Goal: Information Seeking & Learning: Learn about a topic

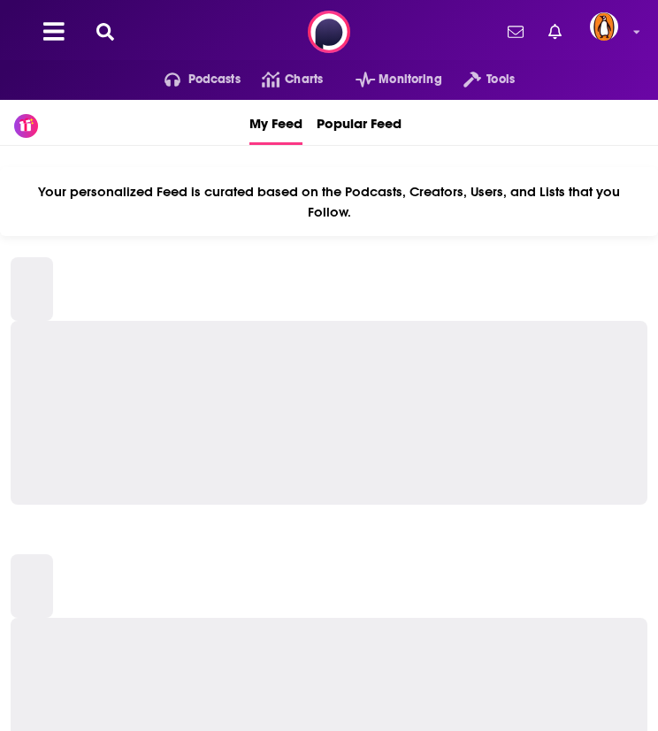
click at [113, 24] on icon at bounding box center [105, 32] width 18 height 18
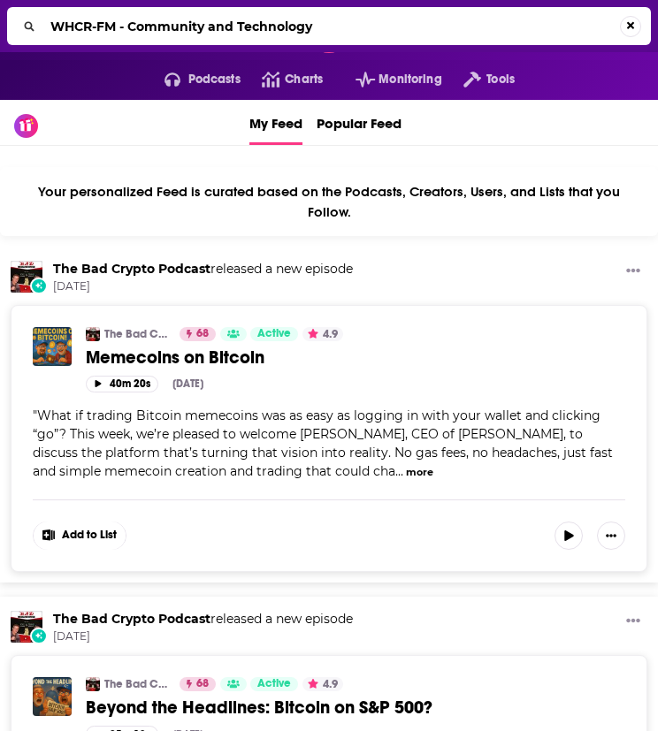
type input "WHCR-FM - Community and Technology"
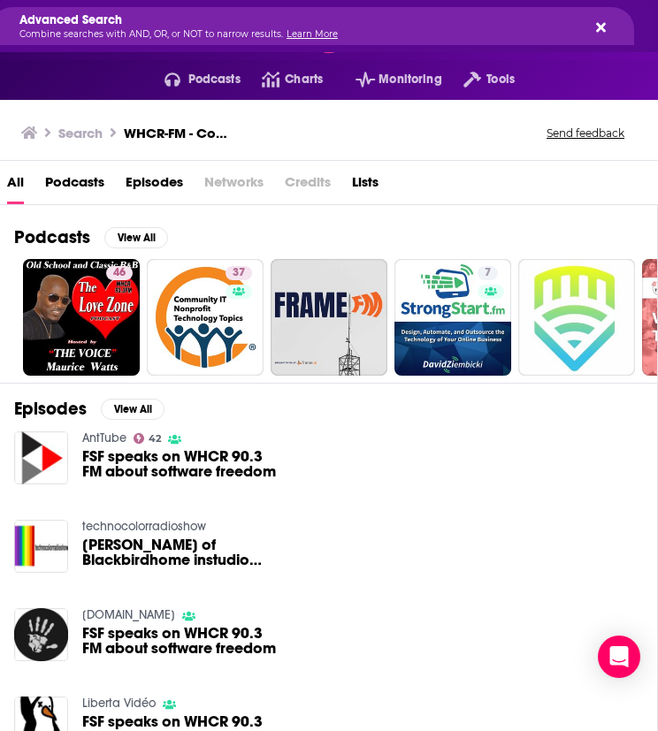
drag, startPoint x: 127, startPoint y: 27, endPoint x: 0, endPoint y: 20, distance: 127.5
click at [600, 22] on icon "Search..." at bounding box center [601, 27] width 10 height 14
click at [598, 27] on icon "Search..." at bounding box center [601, 27] width 10 height 14
click at [601, 25] on icon "Search..." at bounding box center [601, 27] width 10 height 10
click at [90, 126] on h3 "Search" at bounding box center [80, 133] width 44 height 17
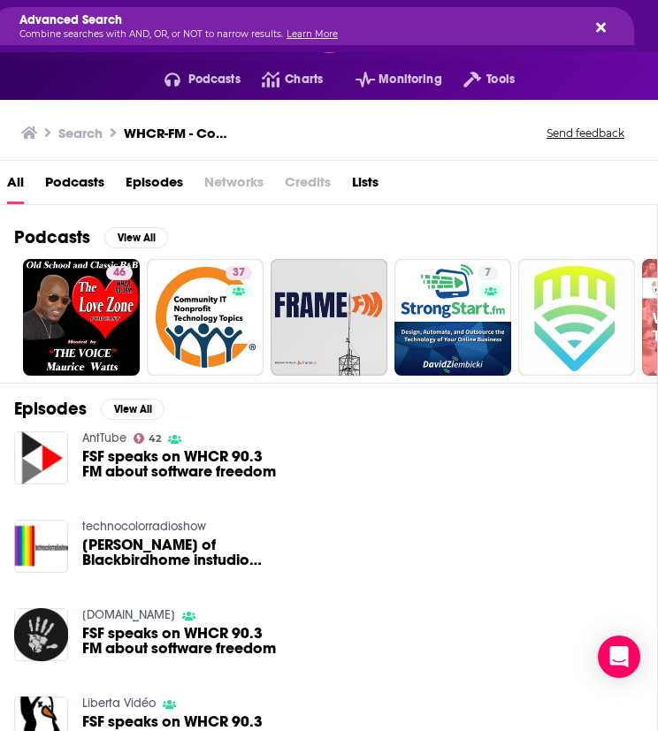
click at [86, 138] on h3 "Search" at bounding box center [80, 133] width 44 height 17
click at [21, 137] on icon at bounding box center [29, 133] width 16 height 14
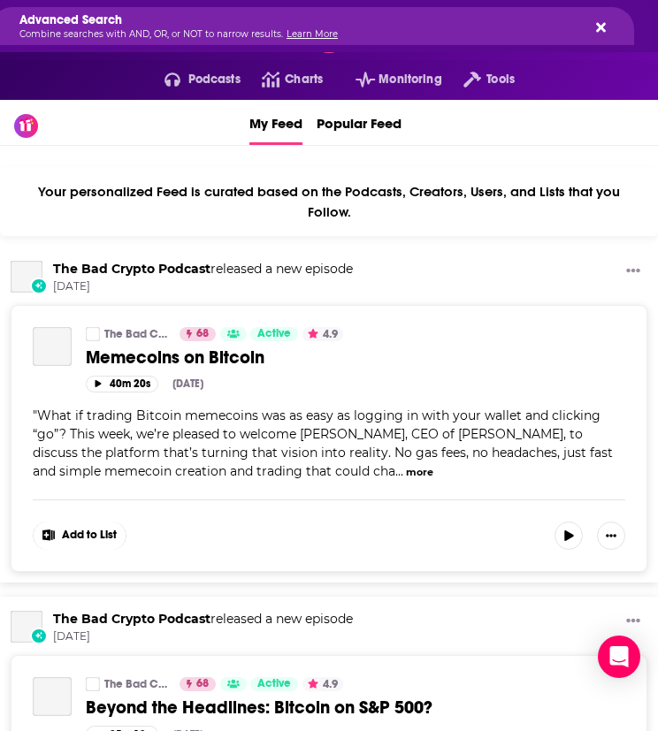
click at [31, 129] on span at bounding box center [26, 125] width 14 height 14
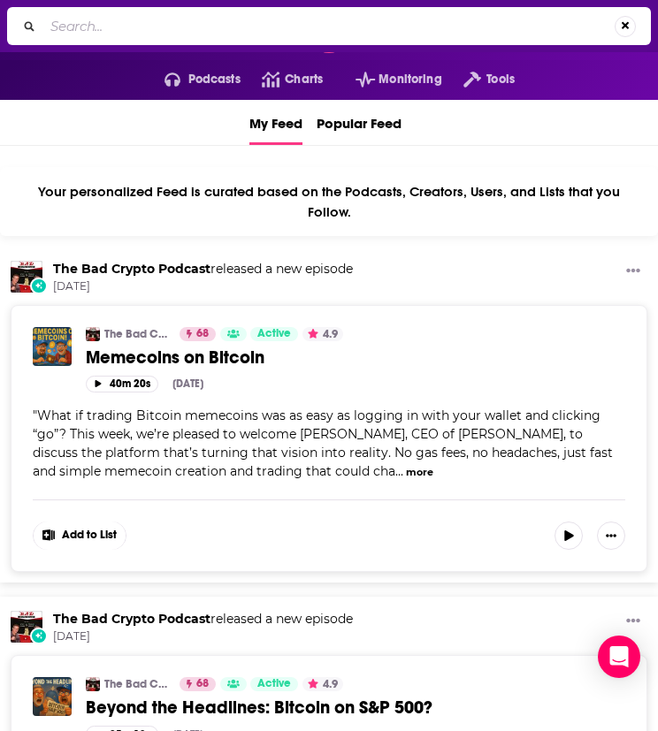
click at [176, 17] on input "Search..." at bounding box center [328, 26] width 571 height 28
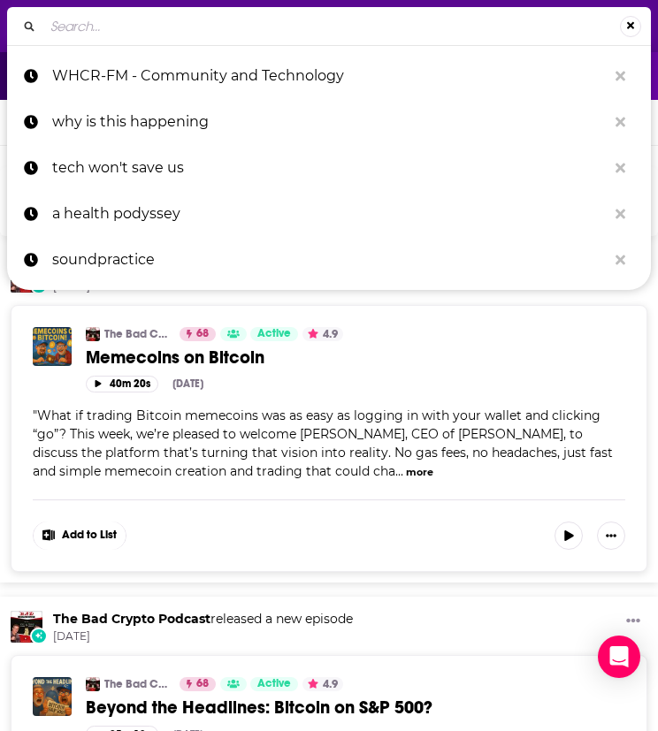
paste input "WHCR-FM - Community and Technology"
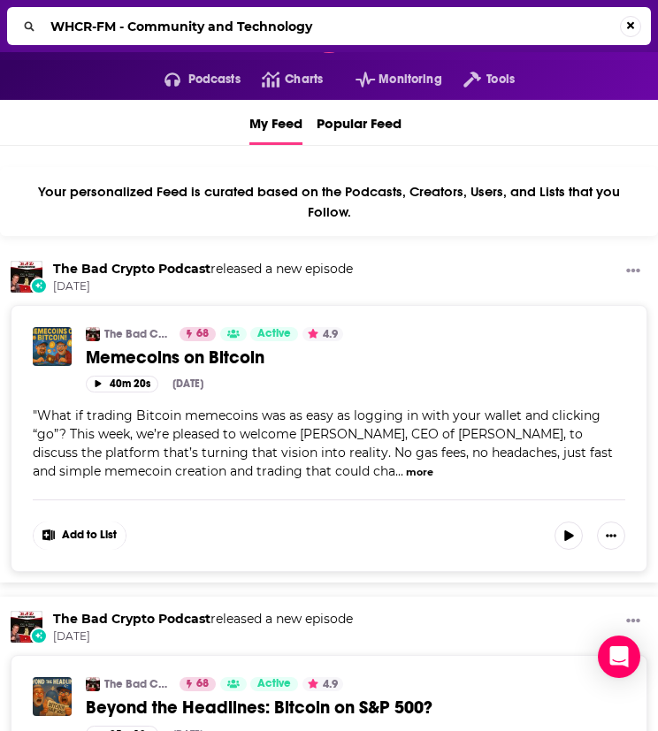
click at [152, 26] on input "WHCR-FM - Community and Technology" at bounding box center [331, 26] width 577 height 28
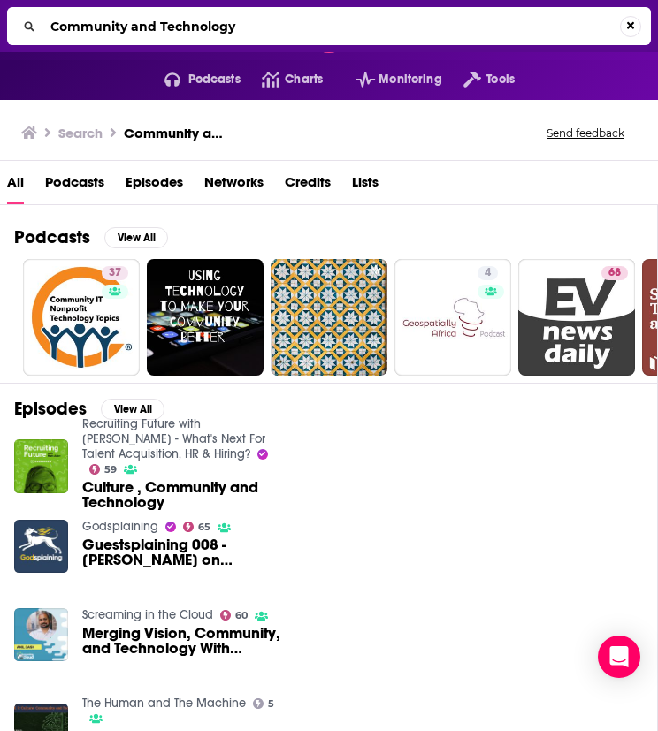
click at [205, 13] on input "Community and Technology" at bounding box center [331, 26] width 577 height 28
type input "search engine"
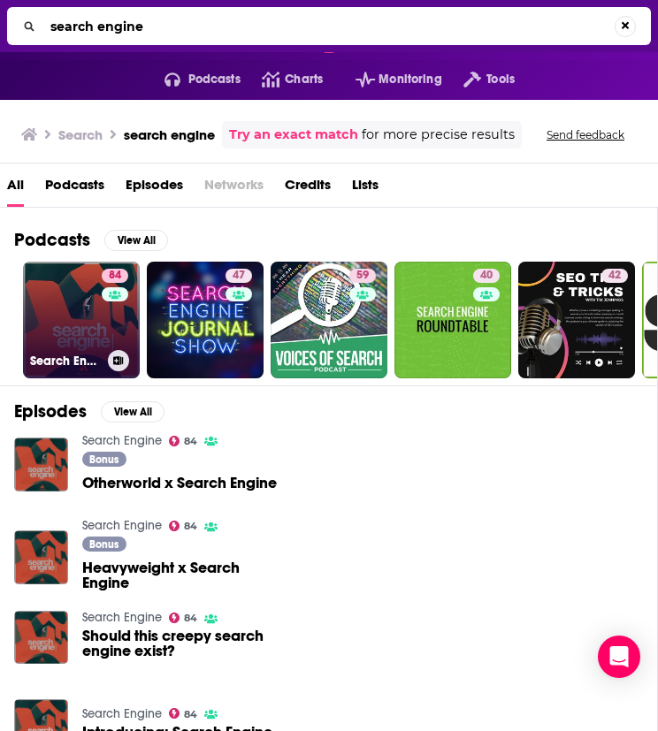
click at [88, 315] on link "84 Search Engine" at bounding box center [81, 320] width 117 height 117
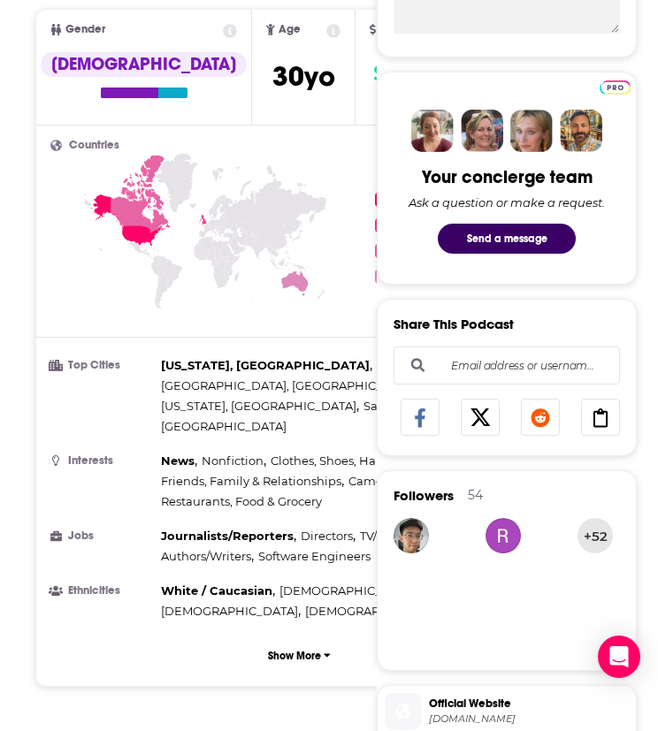
scroll to position [884, 0]
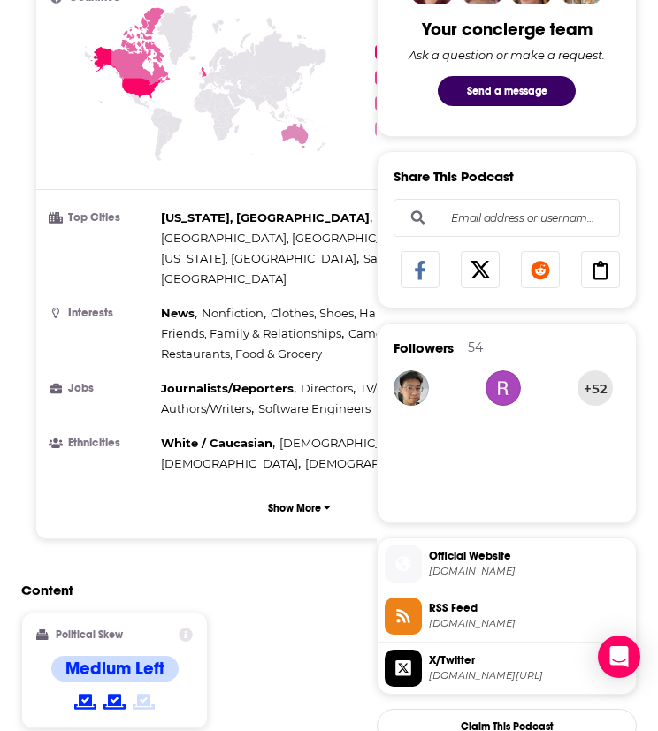
click at [478, 664] on span "X/Twitter" at bounding box center [529, 661] width 200 height 16
click at [469, 560] on span "Official Website" at bounding box center [529, 556] width 200 height 16
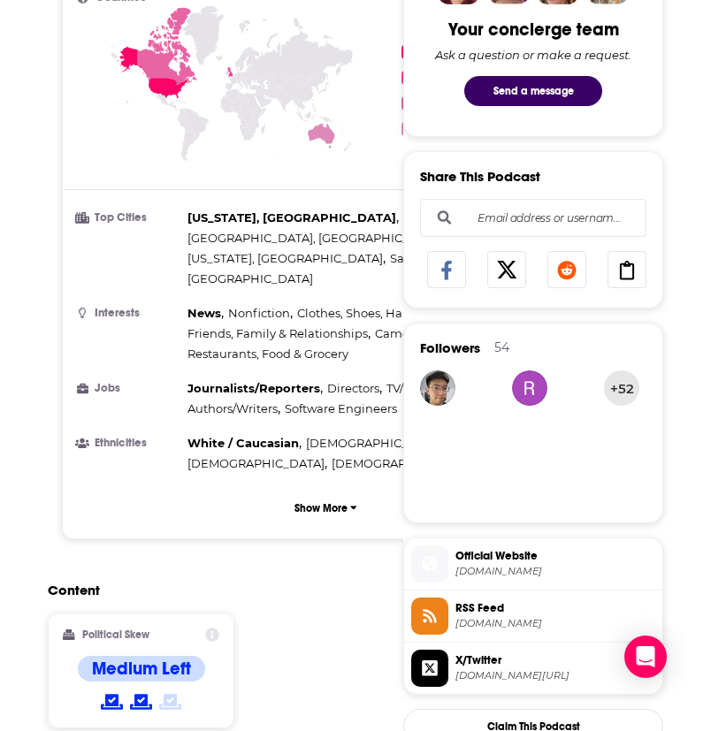
scroll to position [0, 0]
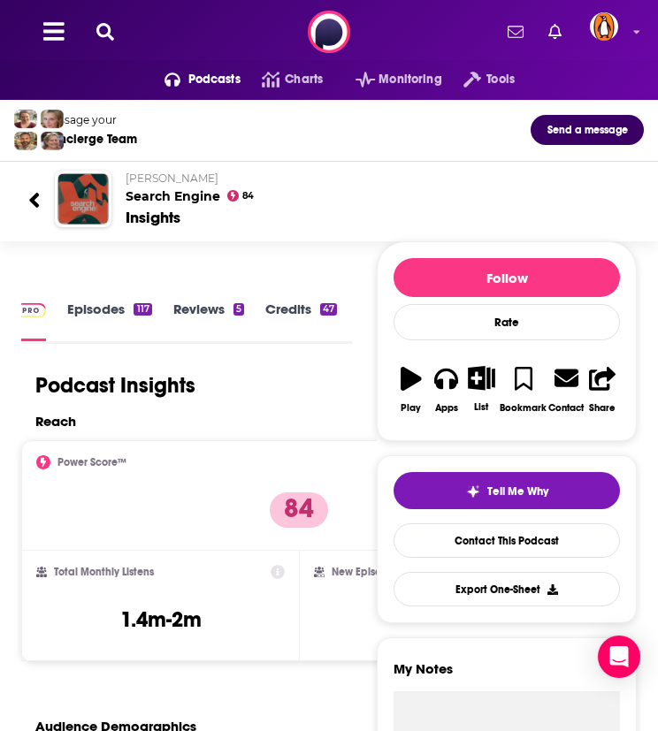
click at [0, 347] on html "Podcasts Features Solutions Account Company Resources Say Hello </> Developer A…" at bounding box center [329, 365] width 658 height 731
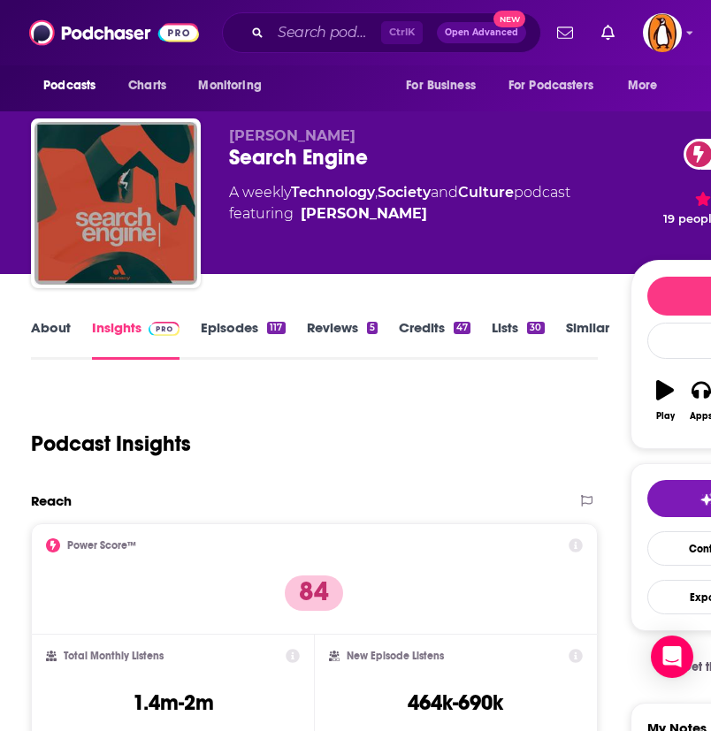
click at [54, 332] on link "About" at bounding box center [51, 339] width 40 height 41
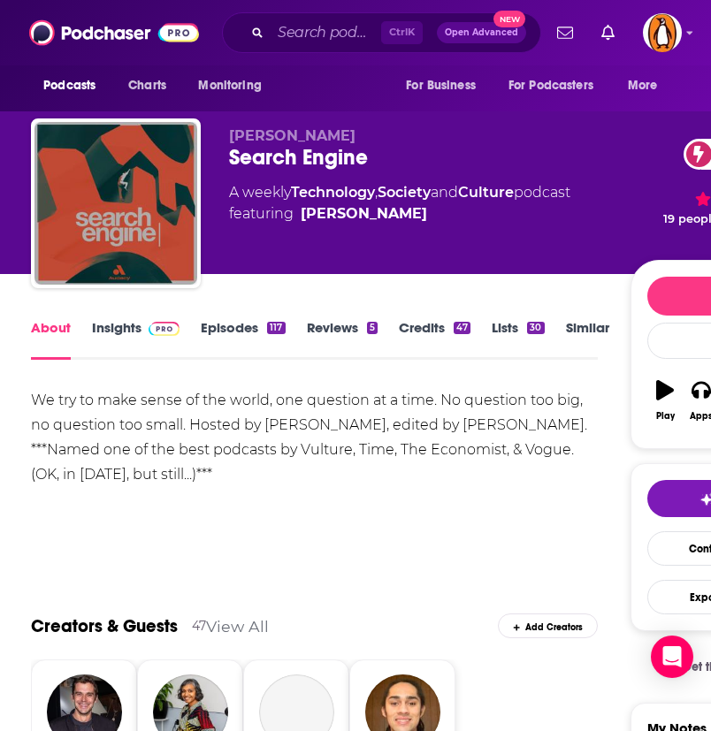
click at [95, 407] on div "We try to make sense of the world, one question at a time. No question too big,…" at bounding box center [314, 437] width 566 height 99
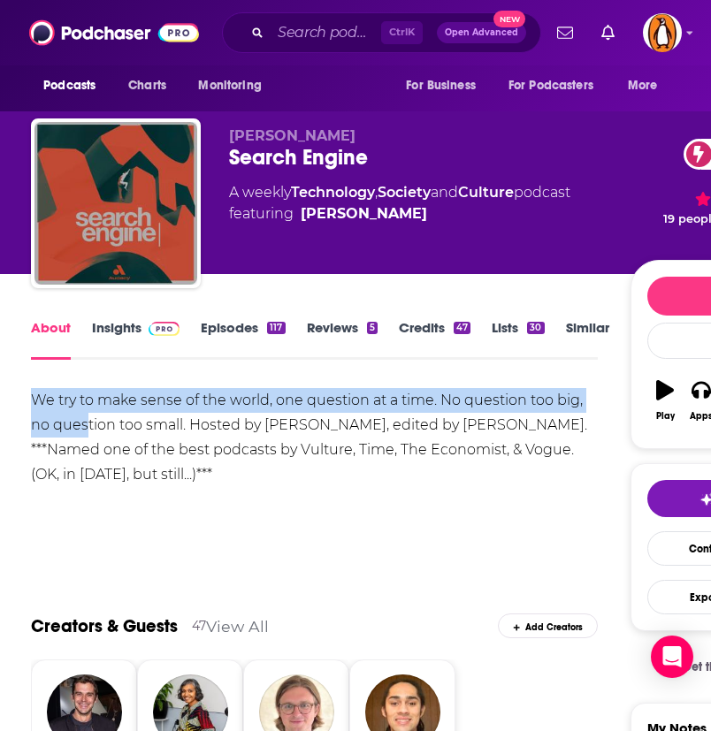
drag, startPoint x: 32, startPoint y: 395, endPoint x: 88, endPoint y: 427, distance: 64.2
click at [88, 427] on div "We try to make sense of the world, one question at a time. No question too big,…" at bounding box center [314, 437] width 566 height 99
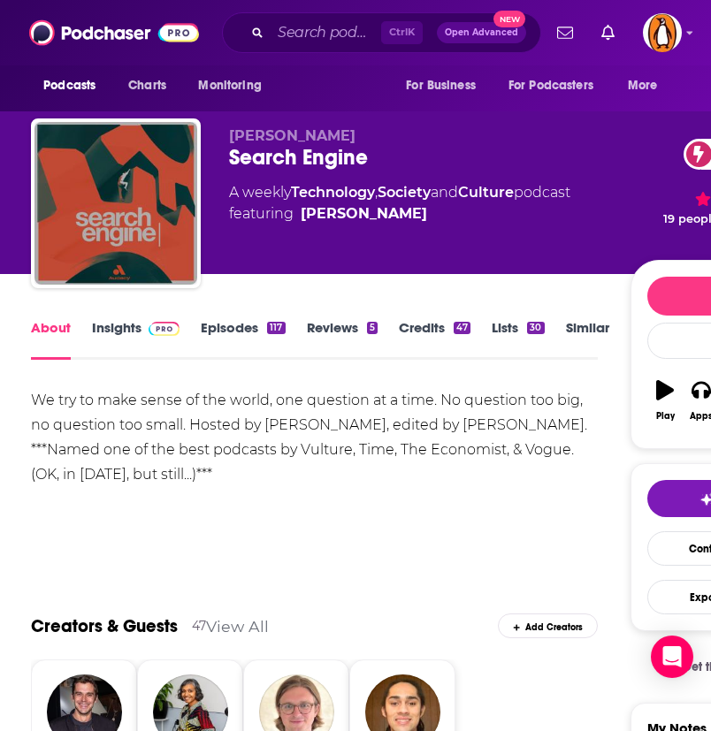
drag, startPoint x: 88, startPoint y: 427, endPoint x: 274, endPoint y: 473, distance: 192.2
click at [276, 473] on div "We try to make sense of the world, one question at a time. No question too big,…" at bounding box center [314, 437] width 566 height 99
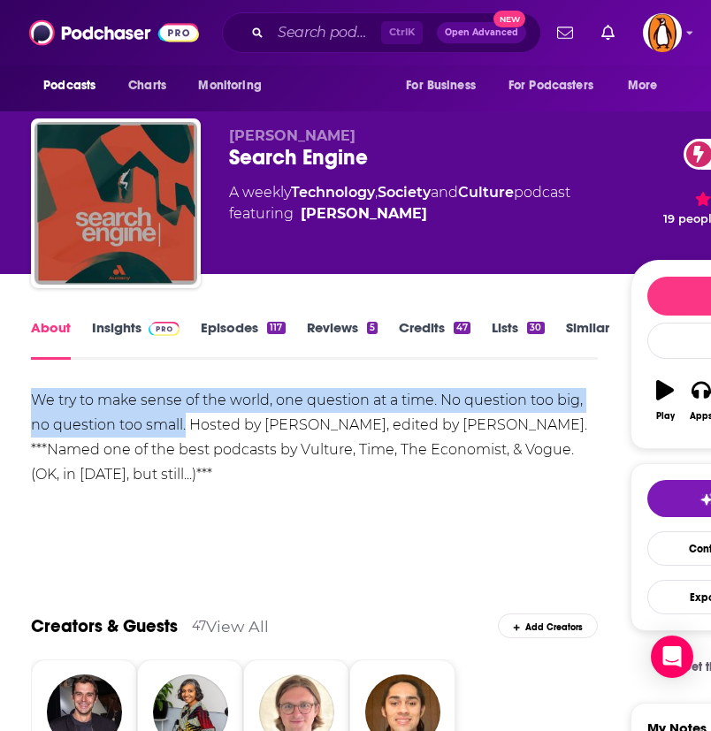
drag, startPoint x: 28, startPoint y: 399, endPoint x: 187, endPoint y: 426, distance: 160.6
copy div "We try to make sense of the world, one question at a time. No question too big,…"
click at [432, 332] on link "Credits 47" at bounding box center [435, 339] width 72 height 41
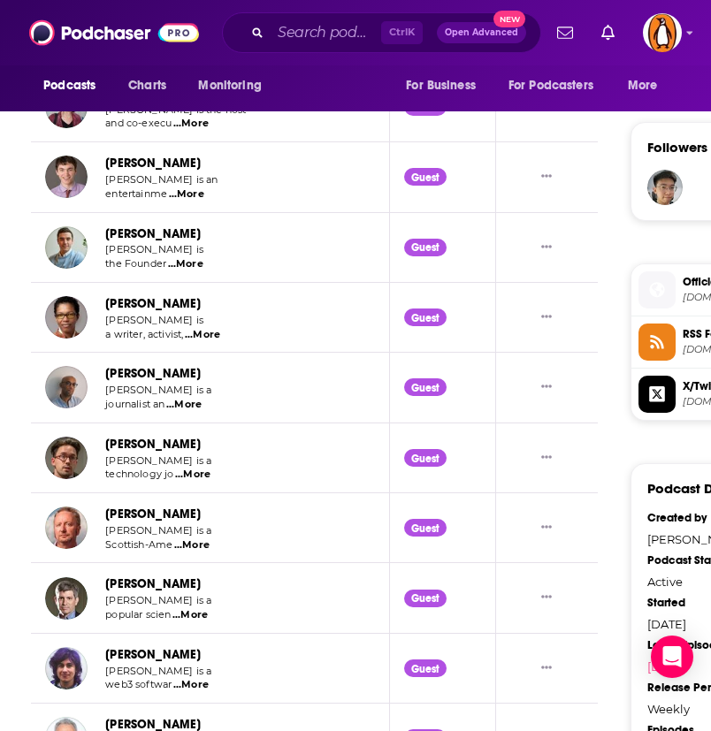
scroll to position [1731, 0]
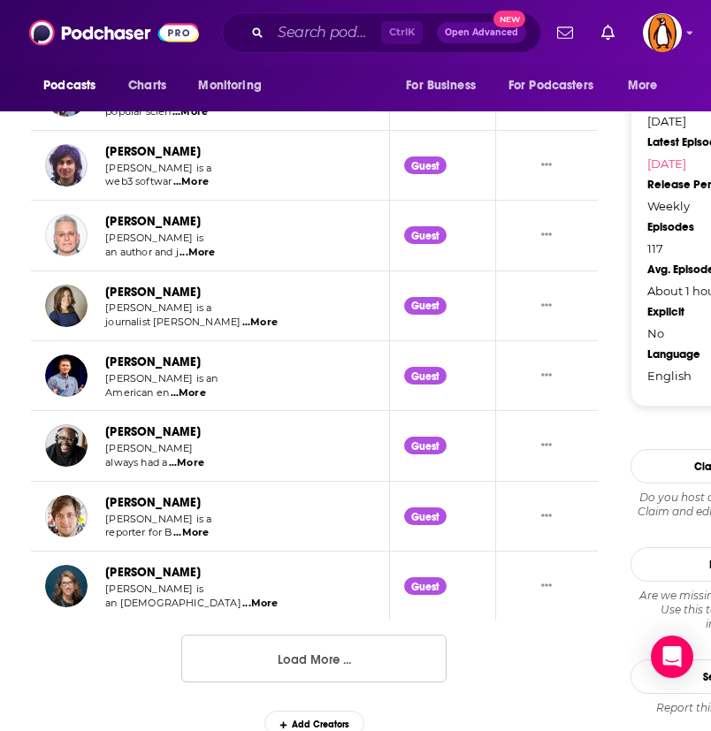
click at [257, 656] on button "Load More ..." at bounding box center [313, 659] width 265 height 48
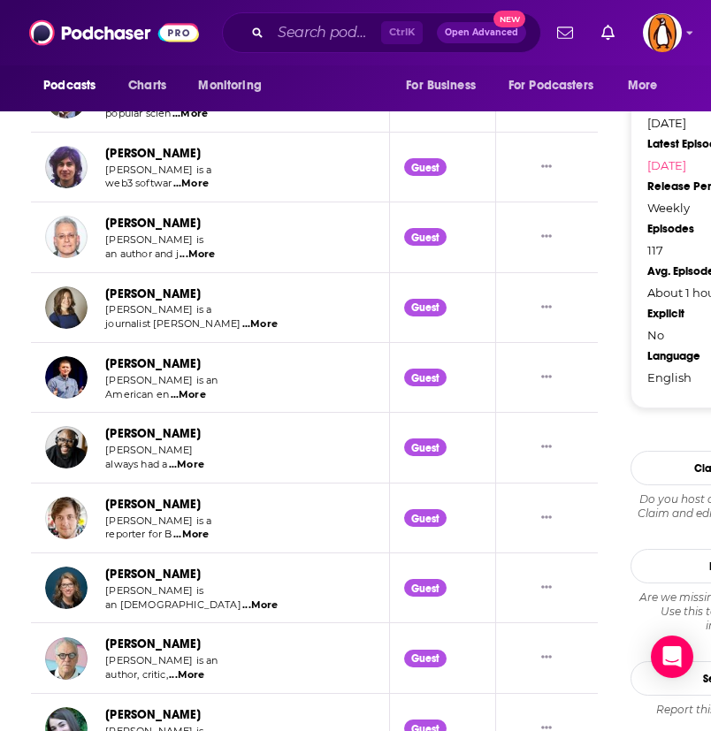
scroll to position [1728, 0]
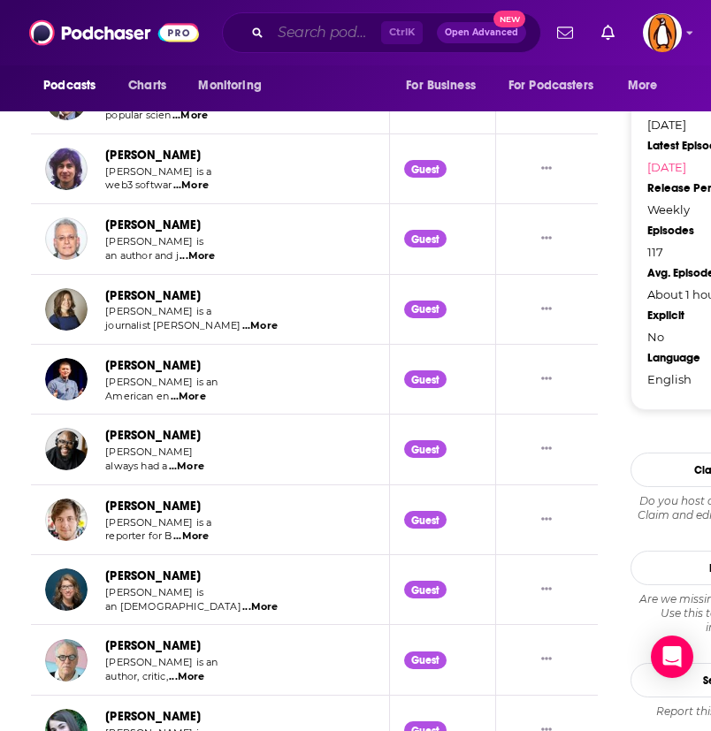
click at [277, 38] on input "Search podcasts, credits, & more..." at bounding box center [326, 33] width 111 height 28
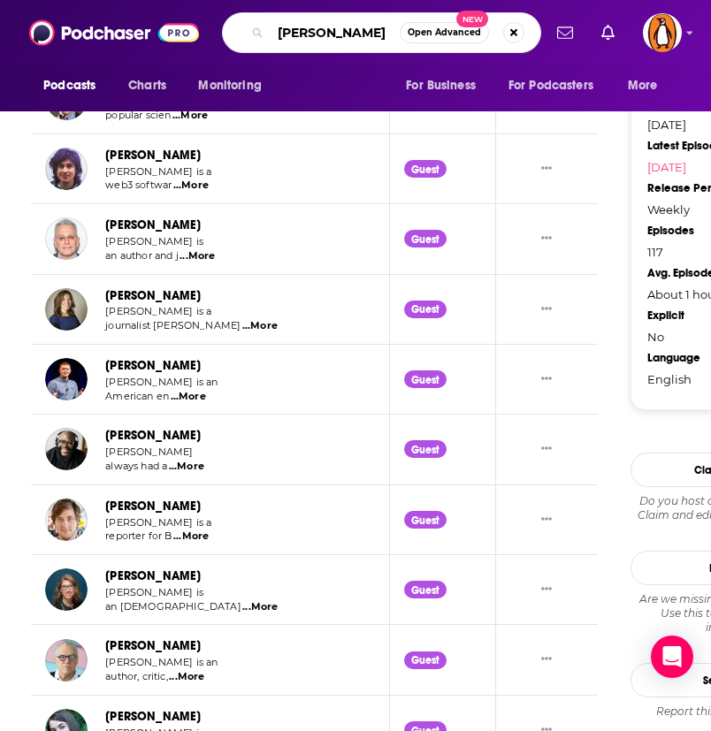
type input "[PERSON_NAME]"
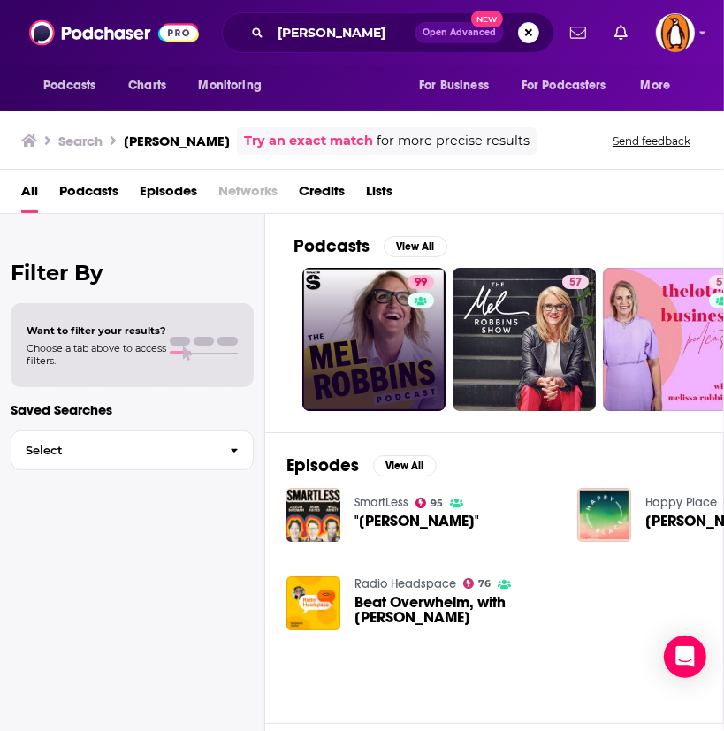
click at [375, 323] on link "99" at bounding box center [373, 339] width 143 height 143
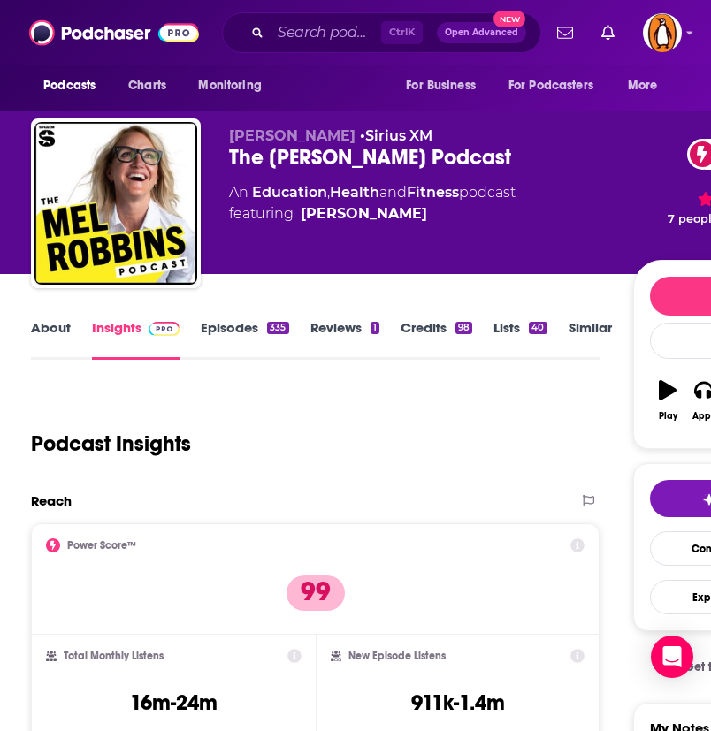
click at [64, 333] on link "About" at bounding box center [51, 339] width 40 height 41
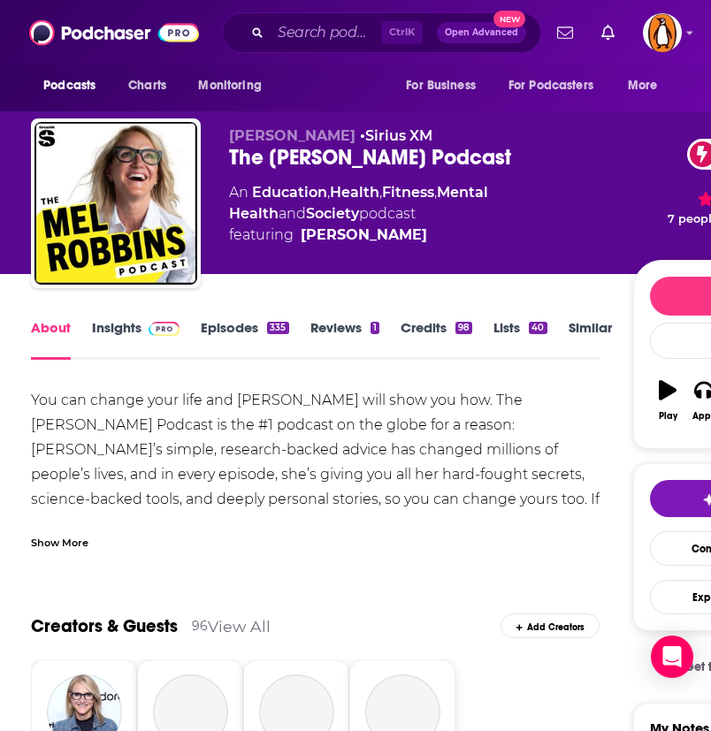
click at [92, 427] on div "You can change your life and [PERSON_NAME] will show you how. The [PERSON_NAME]…" at bounding box center [315, 536] width 569 height 297
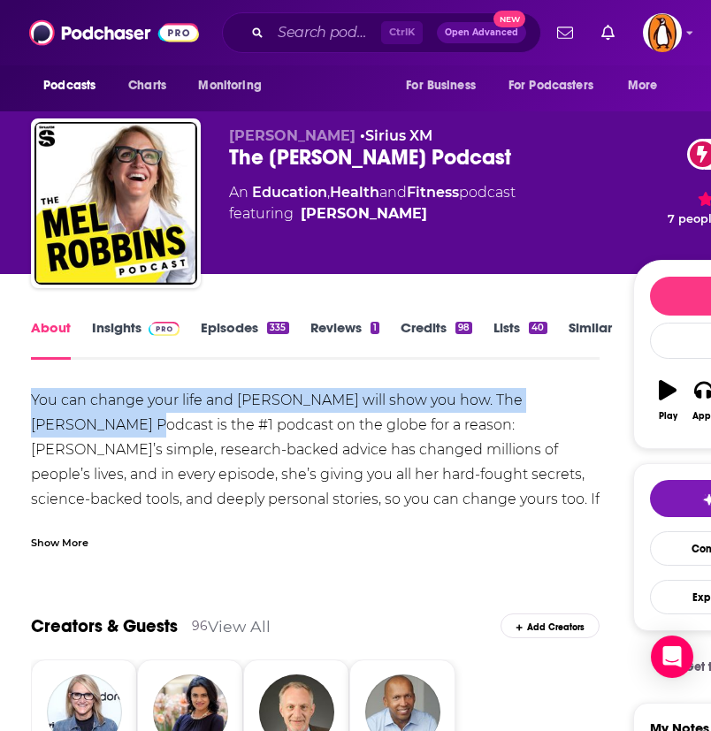
drag, startPoint x: 32, startPoint y: 399, endPoint x: 73, endPoint y: 427, distance: 50.3
click at [73, 427] on div "You can change your life and [PERSON_NAME] will show you how. The [PERSON_NAME]…" at bounding box center [315, 536] width 569 height 297
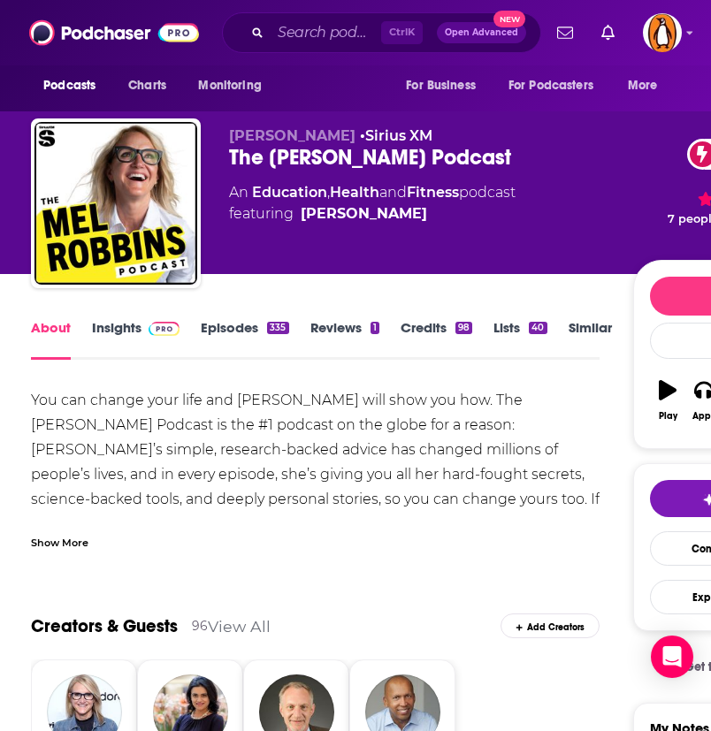
drag, startPoint x: 73, startPoint y: 427, endPoint x: 83, endPoint y: 553, distance: 125.9
click at [71, 545] on div "Show More" at bounding box center [59, 541] width 57 height 17
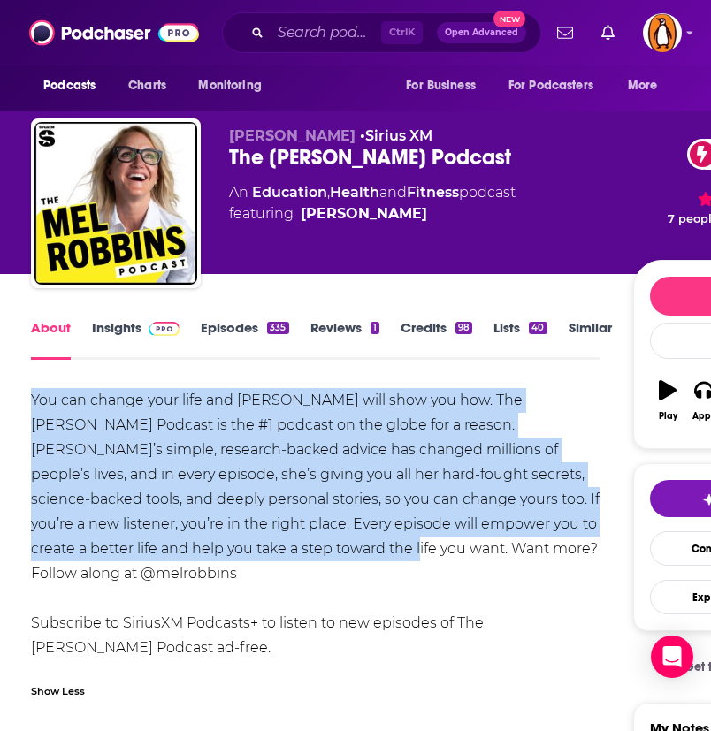
drag, startPoint x: 31, startPoint y: 399, endPoint x: 240, endPoint y: 558, distance: 262.5
click at [240, 558] on div "You can change your life and [PERSON_NAME] will show you how. The [PERSON_NAME]…" at bounding box center [315, 536] width 569 height 297
copy div "You can change your life and [PERSON_NAME] will show you how. The [PERSON_NAME]…"
click at [404, 328] on link "Credits 98" at bounding box center [437, 339] width 72 height 41
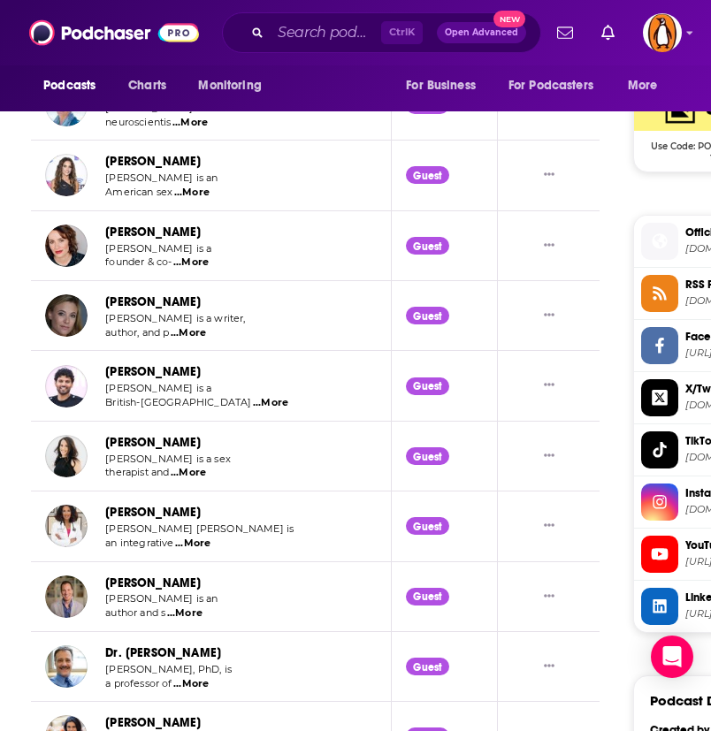
scroll to position [1448, 0]
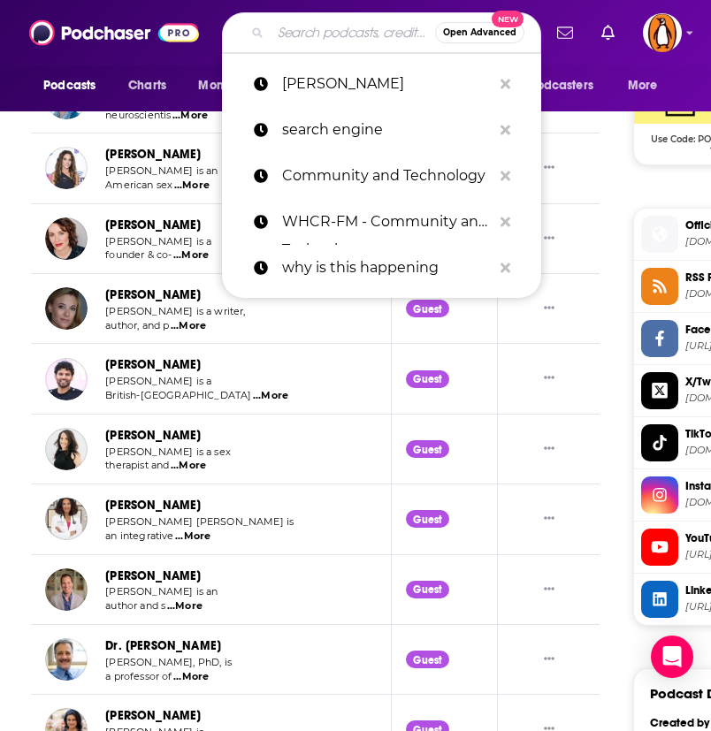
click at [347, 39] on input "Search podcasts, credits, & more..." at bounding box center [353, 33] width 164 height 28
paste input "The Other Side of the Chart"
type input "The Other Side of the Chart"
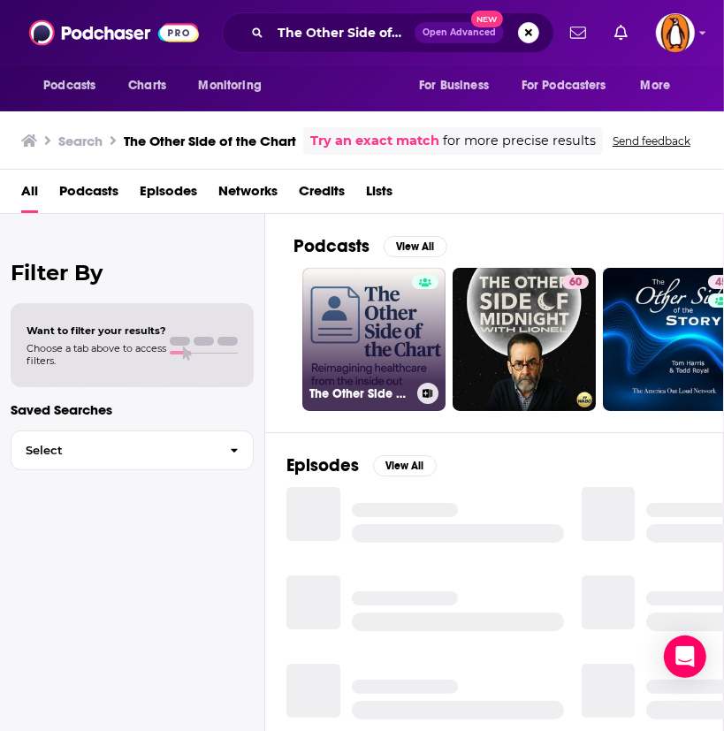
click at [341, 304] on link "The Other Side of the Chart" at bounding box center [373, 339] width 143 height 143
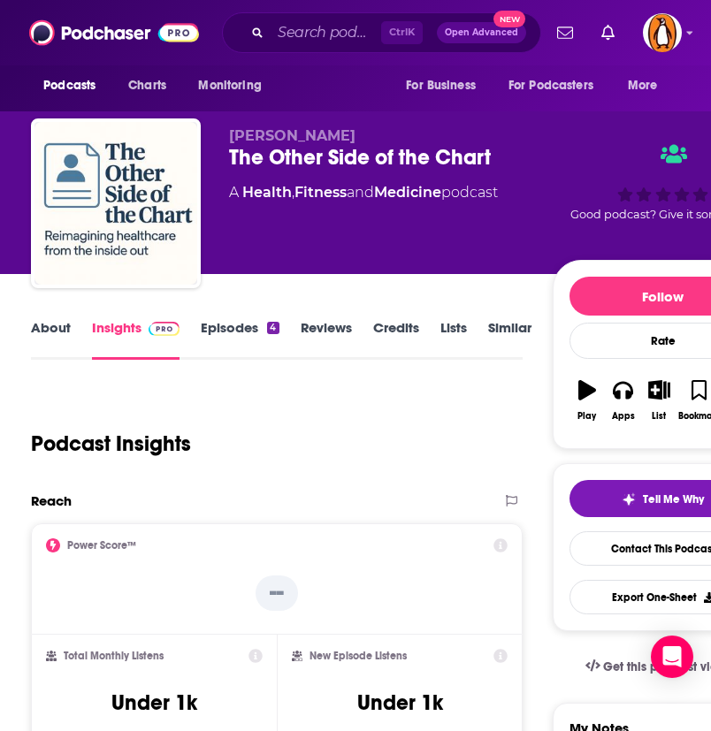
click at [233, 339] on link "Episodes 4" at bounding box center [240, 339] width 78 height 41
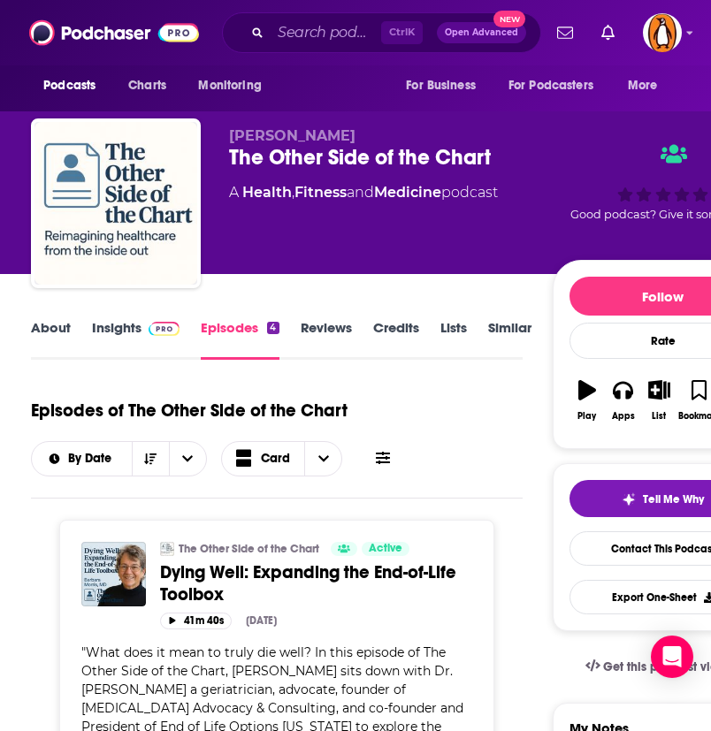
click at [55, 325] on link "About" at bounding box center [51, 339] width 40 height 41
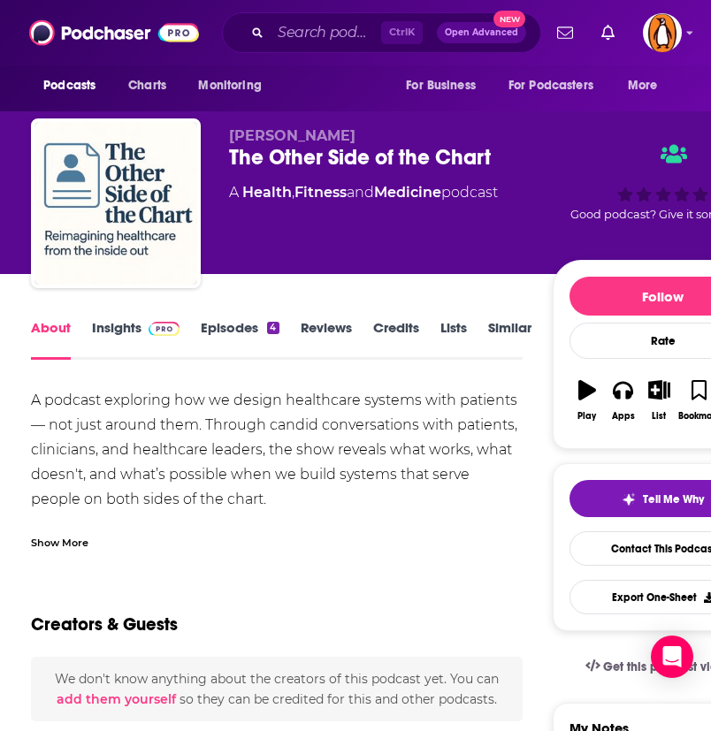
click at [127, 447] on div "A podcast exploring how we design healthcare systems with patients — not just a…" at bounding box center [277, 487] width 492 height 198
click at [127, 448] on div "A podcast exploring how we design healthcare systems with patients — not just a…" at bounding box center [277, 487] width 492 height 198
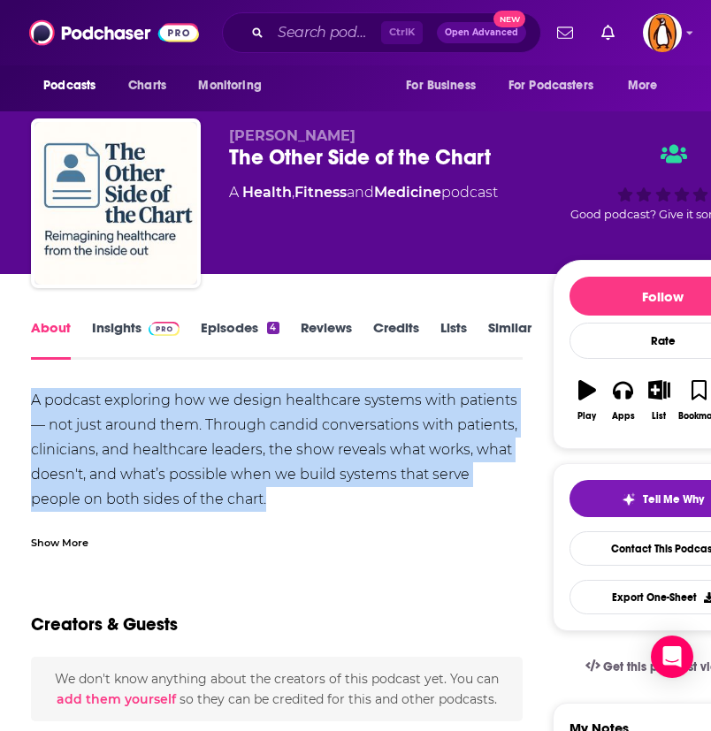
drag, startPoint x: 214, startPoint y: 496, endPoint x: -18, endPoint y: 411, distance: 246.8
click at [0, 411] on html "Podcasts Charts Monitoring Ctrl K Open Advanced New For Business For Podcasters…" at bounding box center [355, 365] width 711 height 731
copy div "A podcast exploring how we design healthcare systems with patients — not just a…"
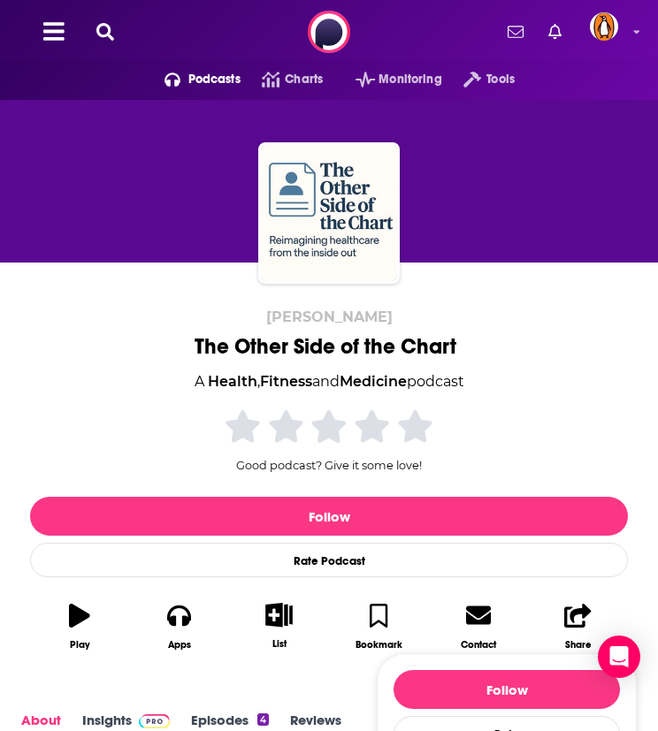
click at [115, 33] on button at bounding box center [105, 32] width 28 height 20
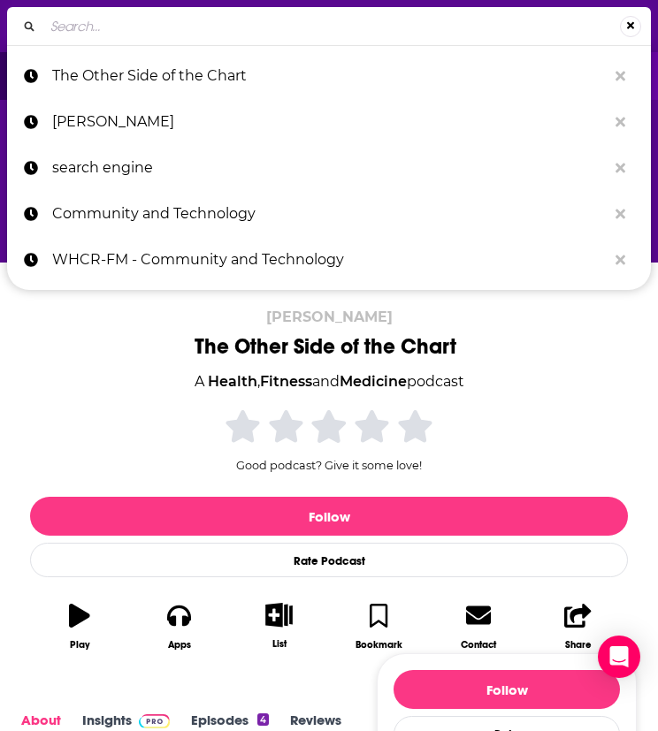
click at [117, 31] on input "Search..." at bounding box center [331, 26] width 577 height 28
type input "MedCity Pivot"
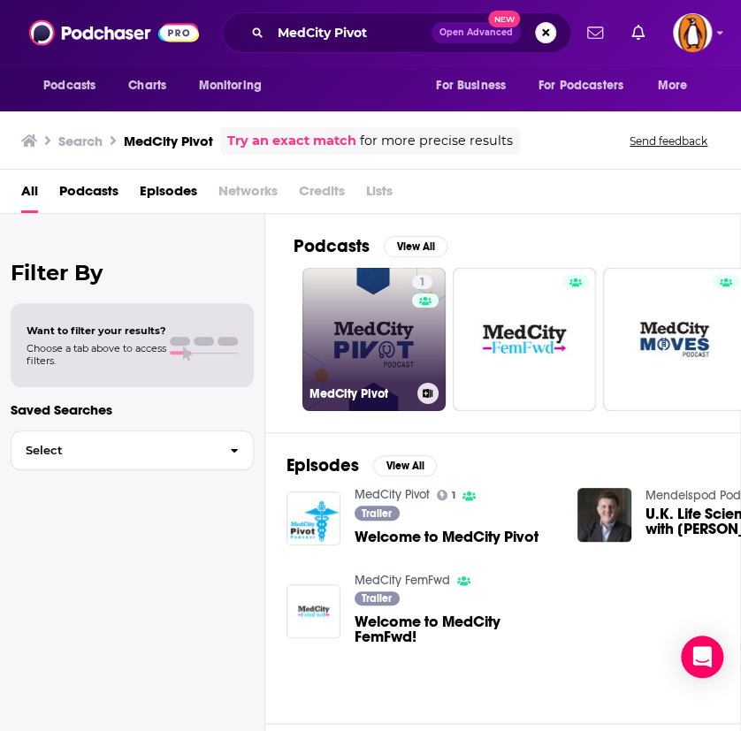
click at [333, 314] on link "1 MedCity Pivot" at bounding box center [373, 339] width 143 height 143
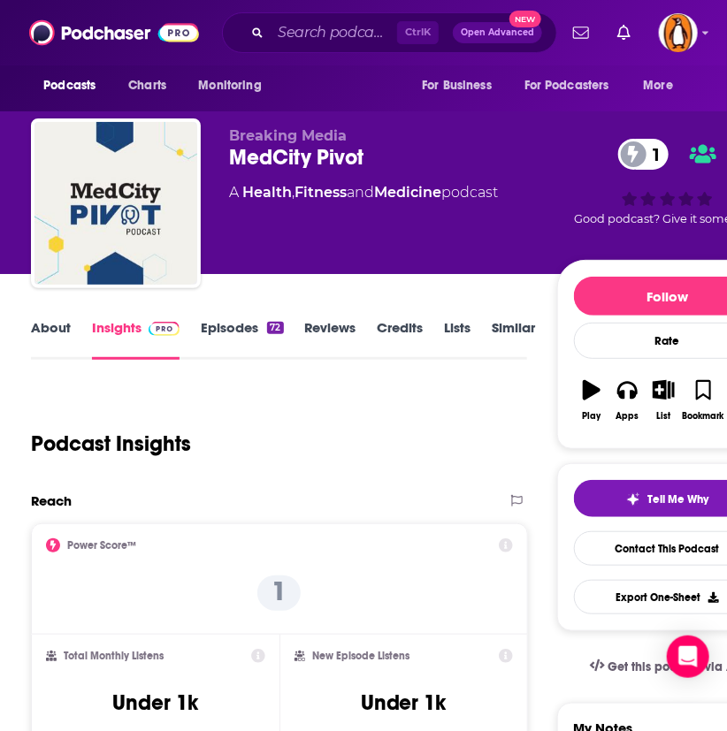
scroll to position [1179, 0]
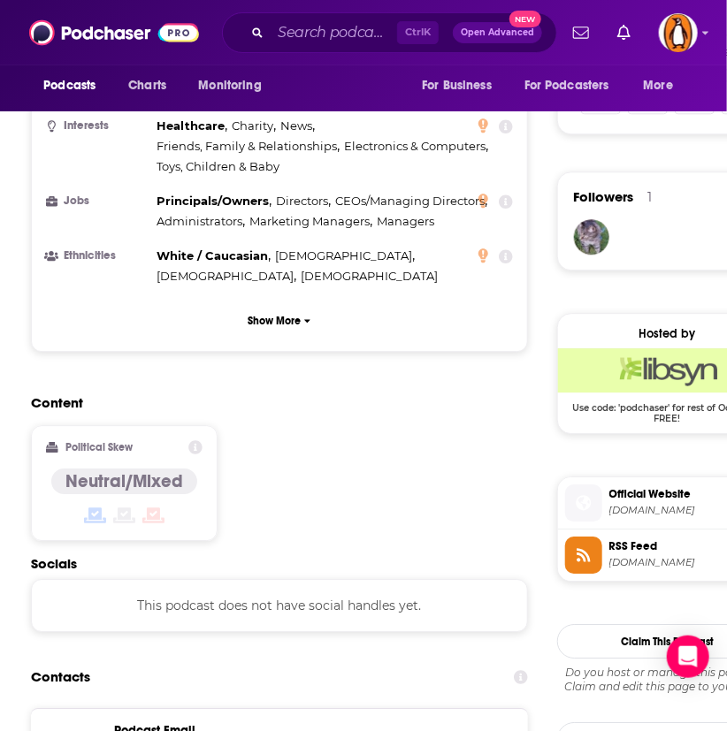
click at [612, 500] on span "Official Website" at bounding box center [689, 494] width 161 height 16
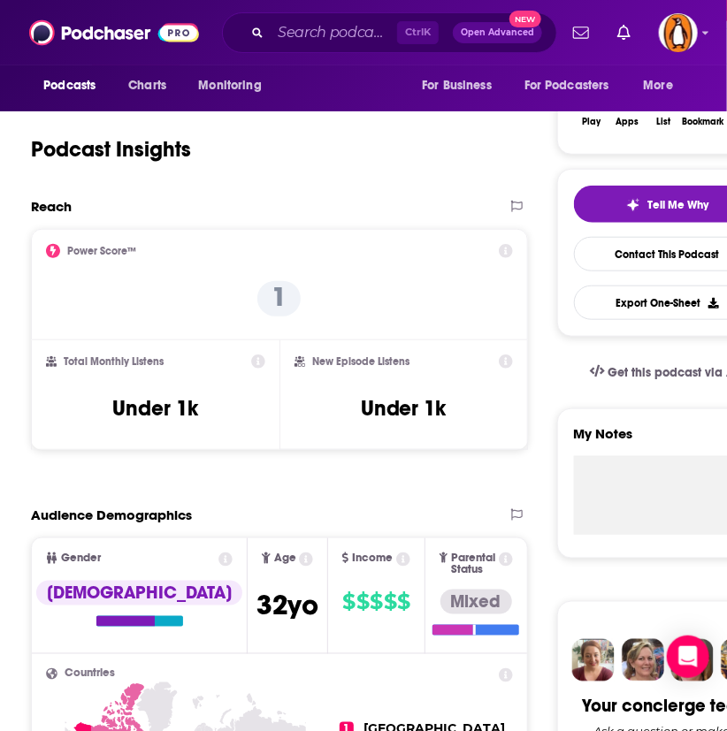
scroll to position [0, 0]
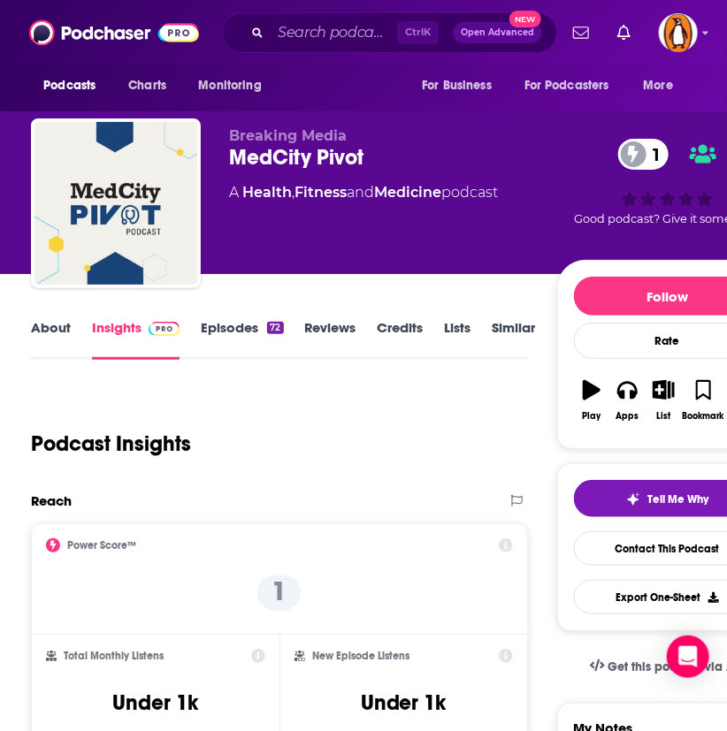
click at [315, 328] on link "Reviews" at bounding box center [330, 339] width 51 height 41
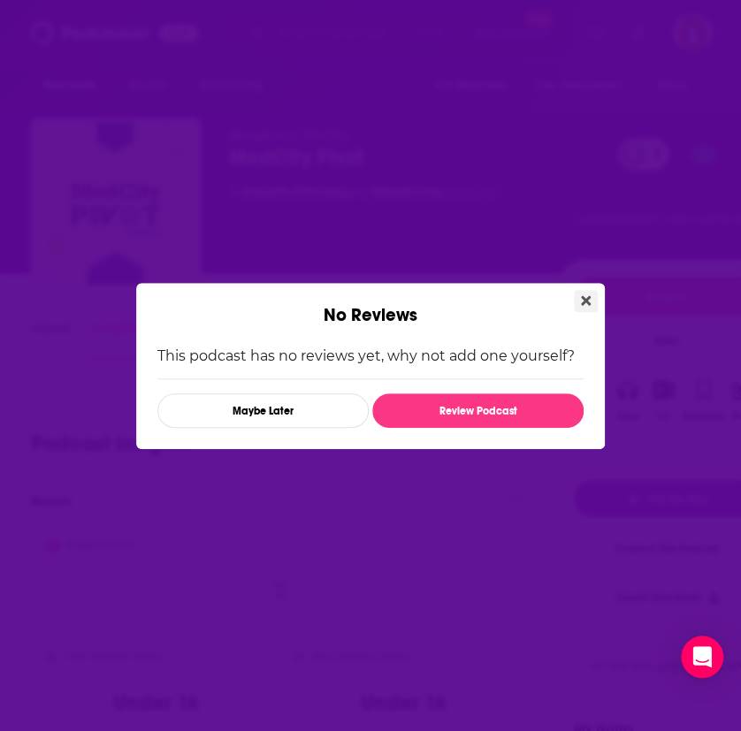
click at [587, 299] on icon "Close" at bounding box center [586, 300] width 10 height 10
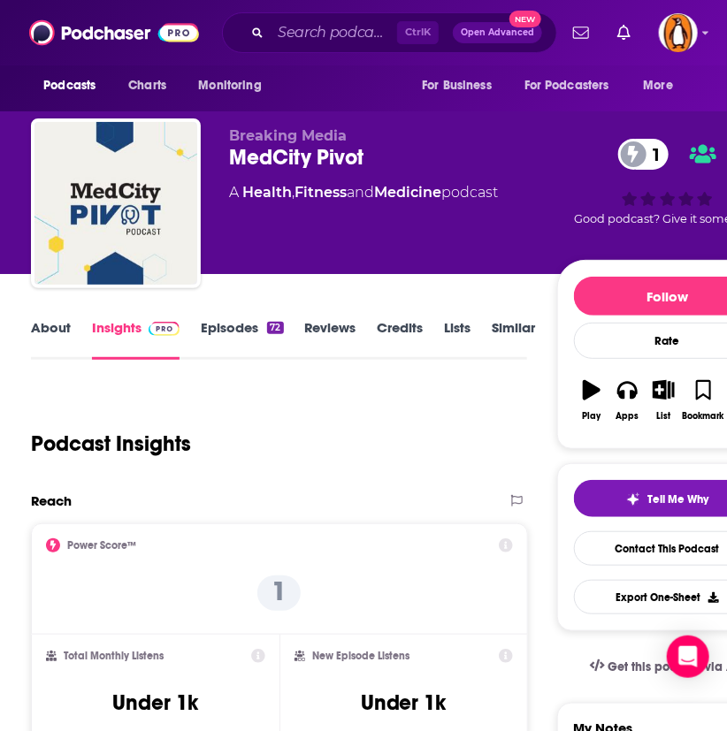
click at [237, 333] on link "Episodes 72" at bounding box center [242, 339] width 82 height 41
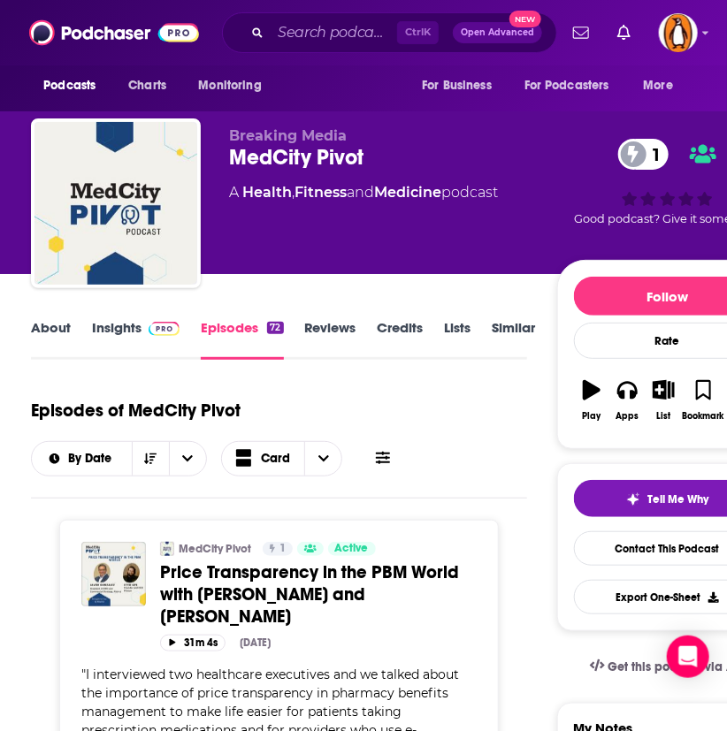
click at [57, 332] on link "About" at bounding box center [51, 339] width 40 height 41
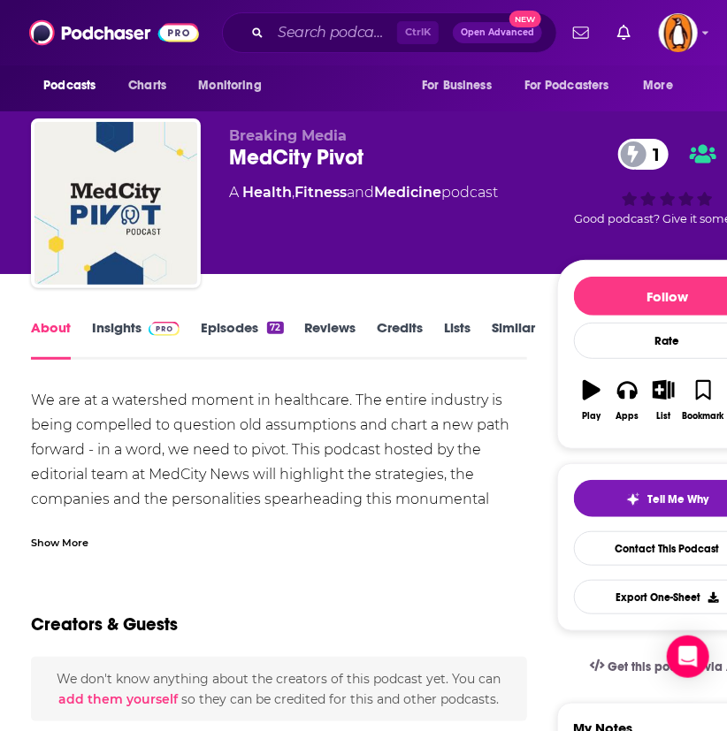
click at [130, 437] on div "We are at a watershed moment in healthcare. The entire industry is being compel…" at bounding box center [279, 462] width 496 height 149
click at [53, 539] on div "Show More" at bounding box center [59, 541] width 57 height 17
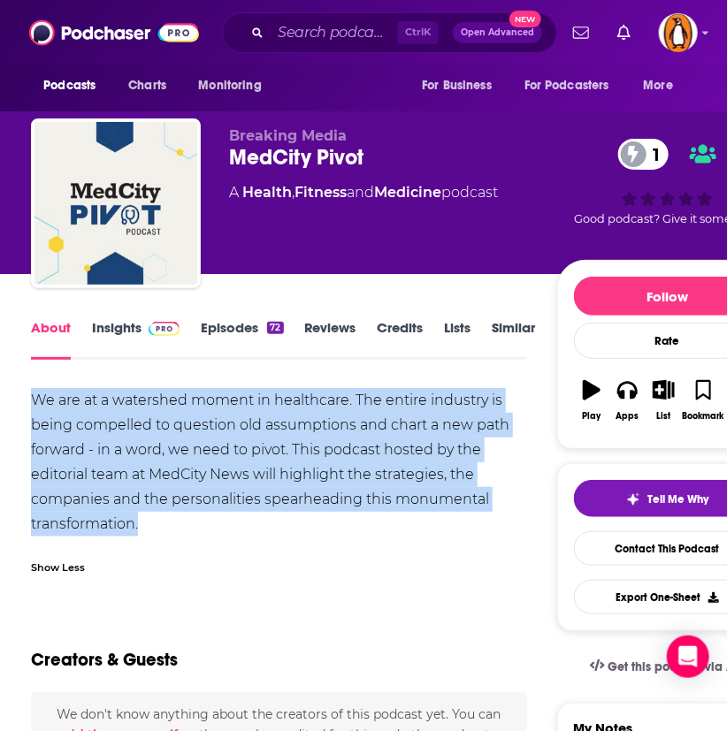
drag, startPoint x: 154, startPoint y: 516, endPoint x: -39, endPoint y: 395, distance: 227.2
click at [0, 395] on html "Podcasts Charts Monitoring Ctrl K Open Advanced New For Business For Podcasters…" at bounding box center [363, 365] width 727 height 731
copy div "We are at a watershed moment in healthcare. The entire industry is being compel…"
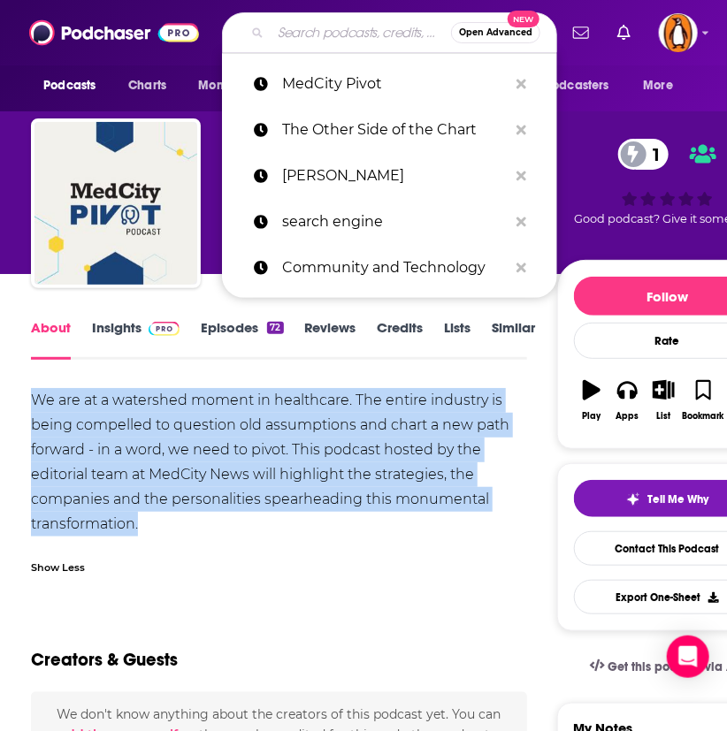
click at [336, 31] on input "Search podcasts, credits, & more..." at bounding box center [361, 33] width 180 height 28
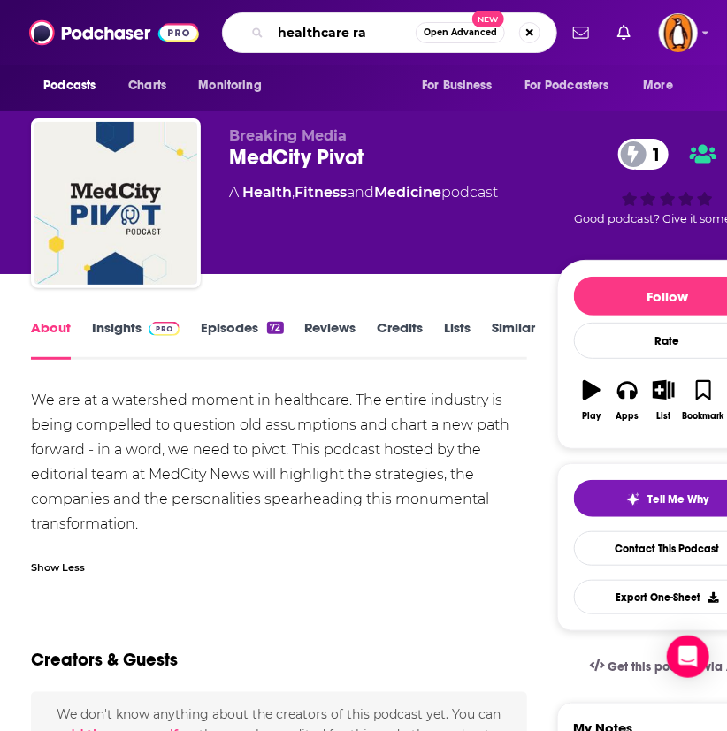
type input "healthcare rap"
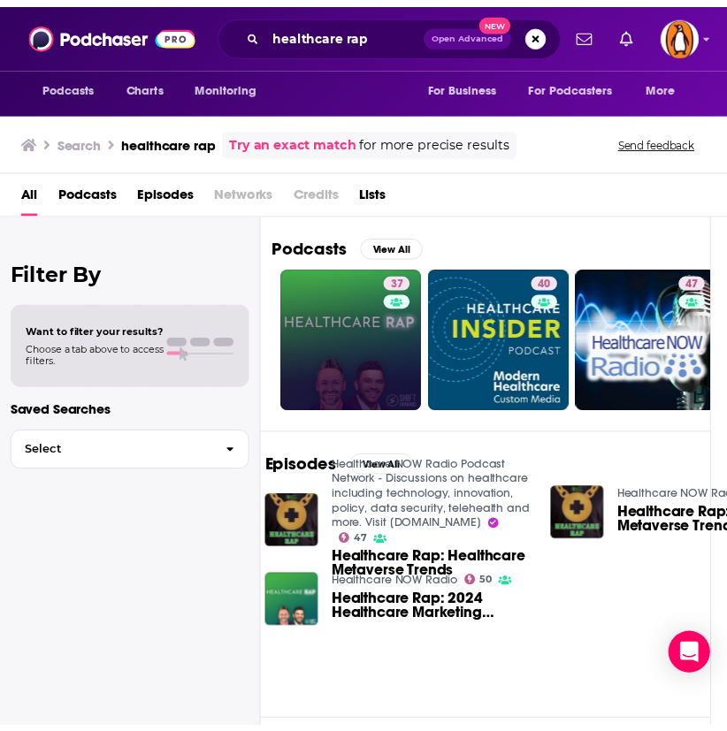
scroll to position [0, 18]
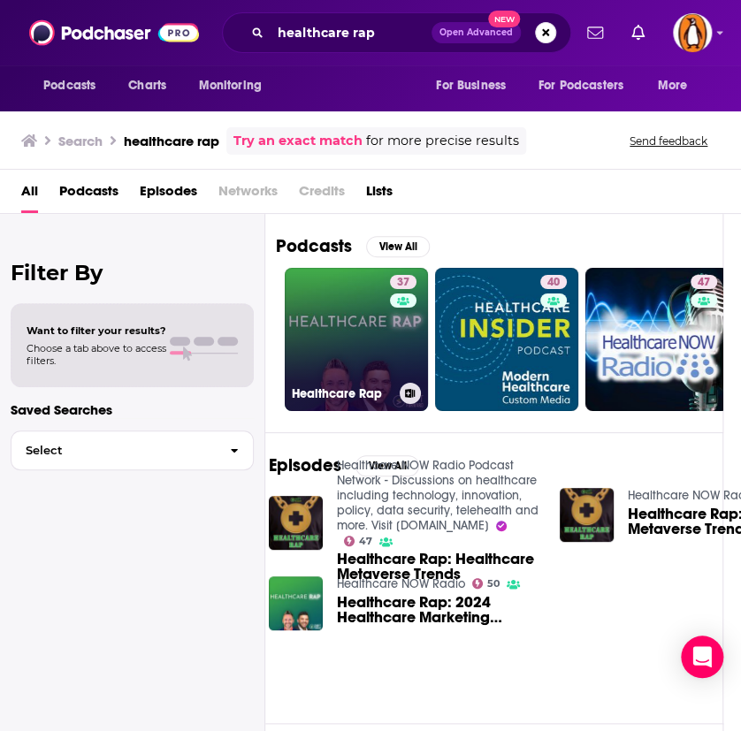
click at [343, 302] on link "37 Healthcare Rap" at bounding box center [356, 339] width 143 height 143
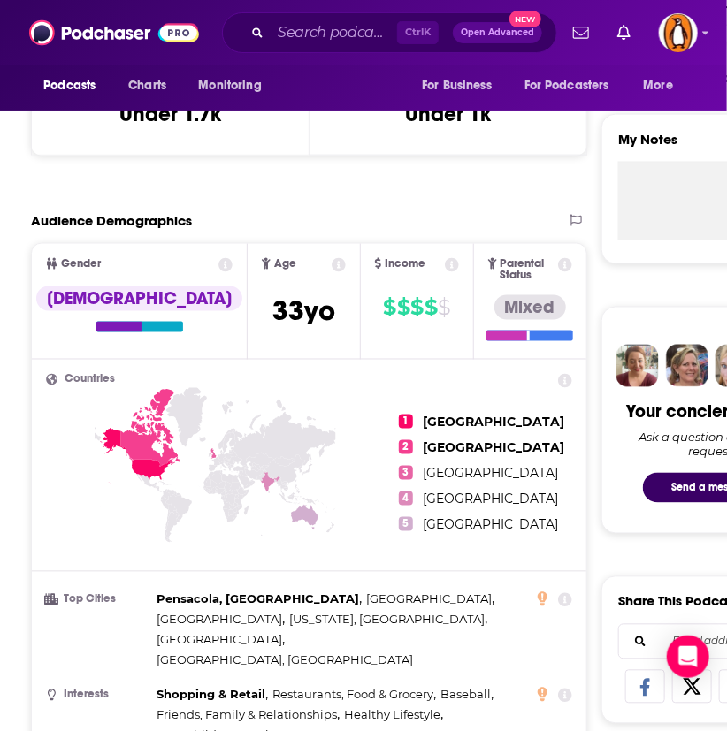
scroll to position [147, 0]
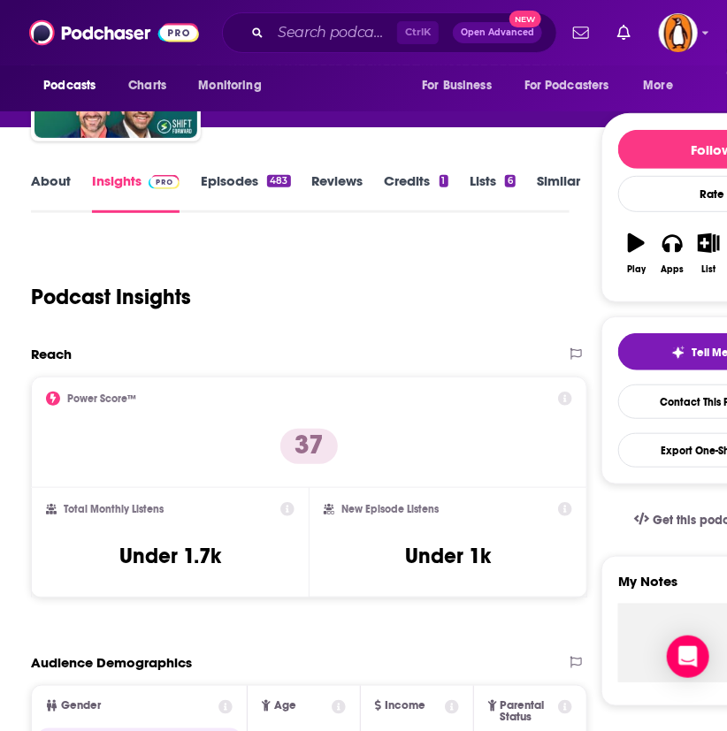
click at [52, 191] on link "About" at bounding box center [51, 192] width 40 height 41
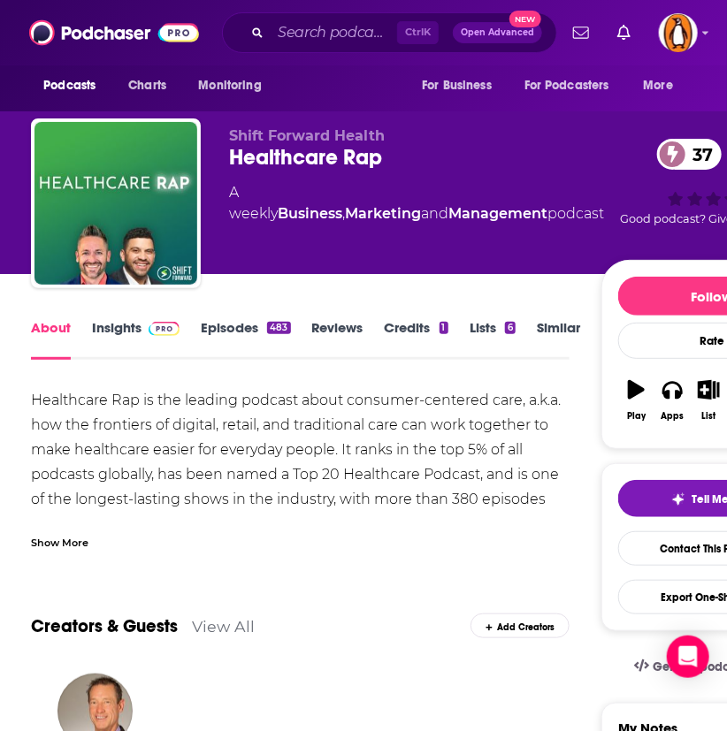
click at [71, 542] on div "Show More" at bounding box center [59, 541] width 57 height 17
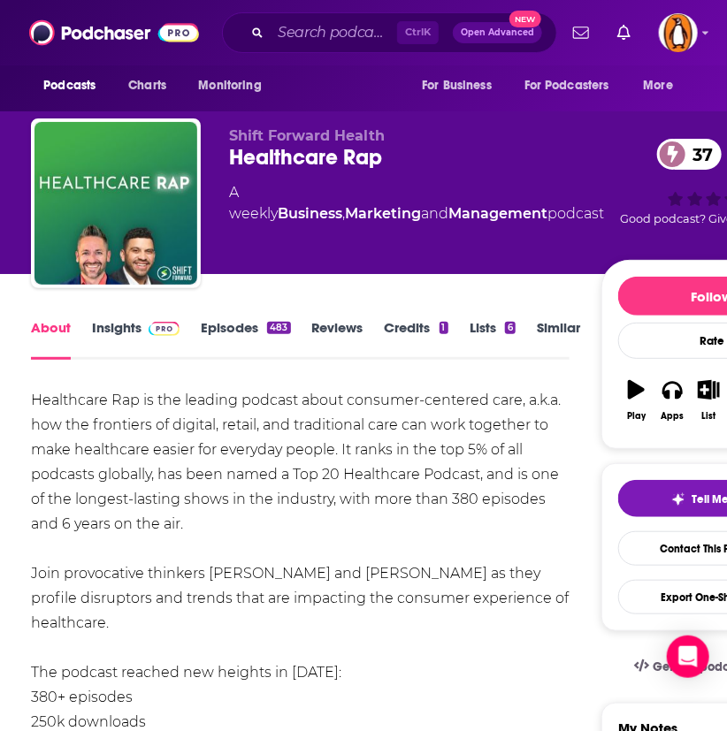
drag, startPoint x: 31, startPoint y: 397, endPoint x: 278, endPoint y: 520, distance: 275.6
copy div "Healthcare Rap is the leading podcast about consumer-centered care, a.k.a. how …"
